Goal: Task Accomplishment & Management: Use online tool/utility

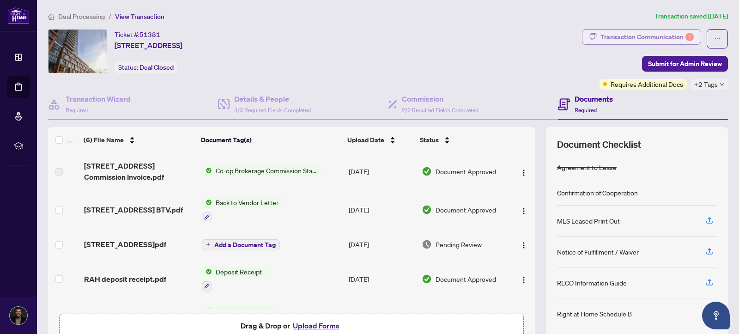
click at [649, 37] on div "Transaction Communication 1" at bounding box center [646, 37] width 93 height 15
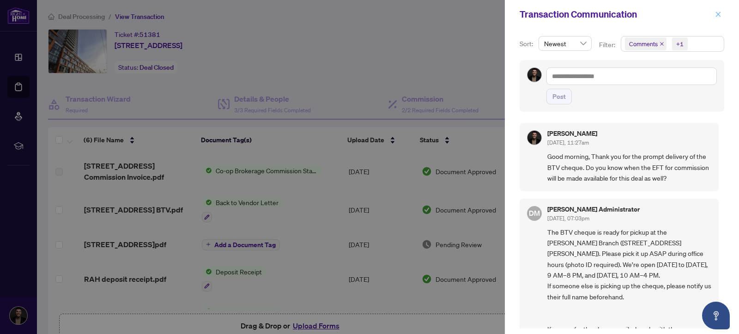
click at [722, 15] on button "button" at bounding box center [718, 14] width 12 height 11
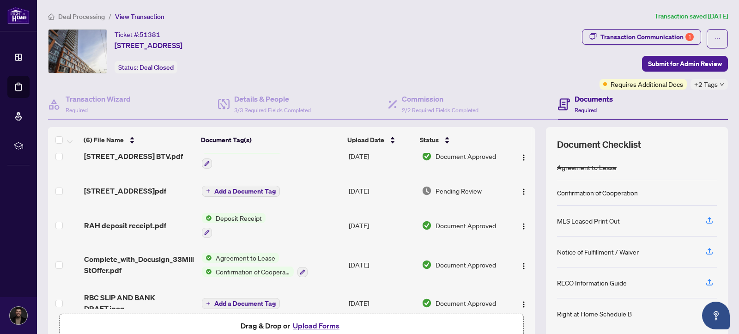
scroll to position [54, 0]
click at [521, 188] on img "button" at bounding box center [523, 191] width 7 height 7
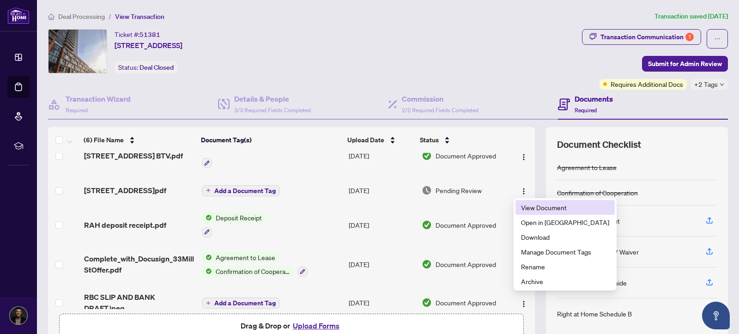
click at [532, 207] on span "View Document" at bounding box center [565, 207] width 88 height 10
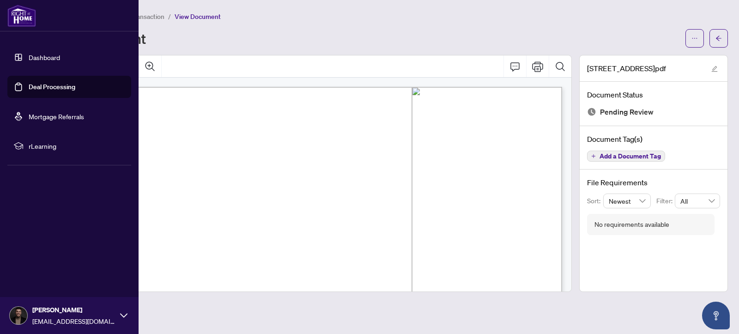
click at [44, 53] on link "Dashboard" at bounding box center [44, 57] width 31 height 8
